Goal: Find specific page/section: Find specific page/section

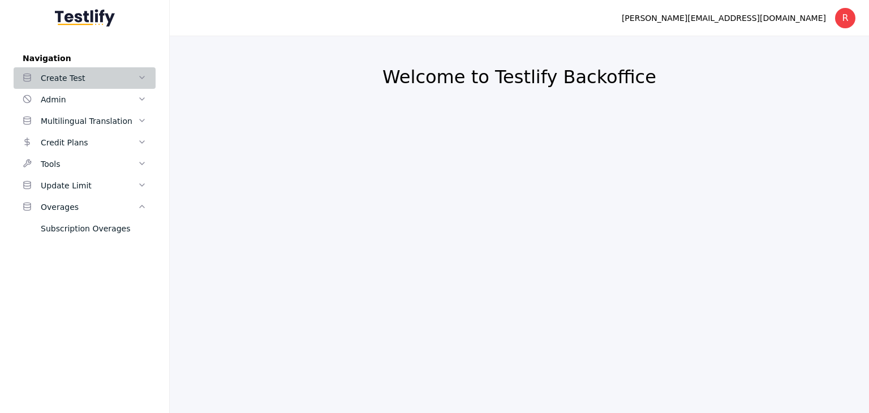
click at [61, 81] on div "Create Test" at bounding box center [89, 78] width 97 height 14
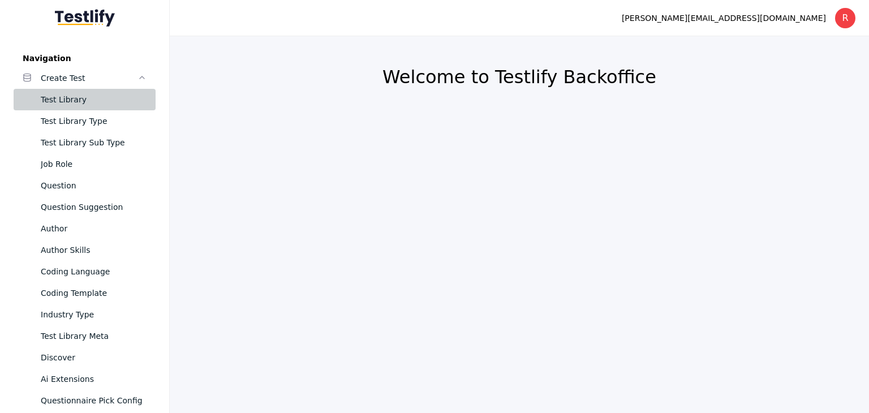
click at [83, 102] on div "Test Library" at bounding box center [94, 100] width 106 height 14
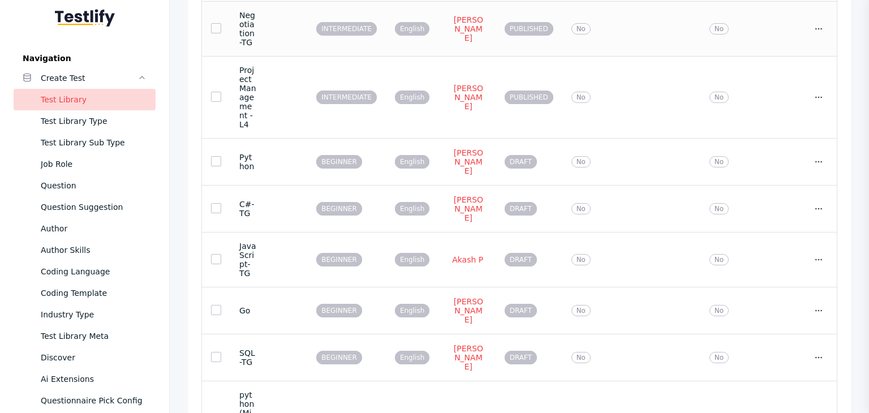
scroll to position [177, 0]
